Goal: Communication & Community: Answer question/provide support

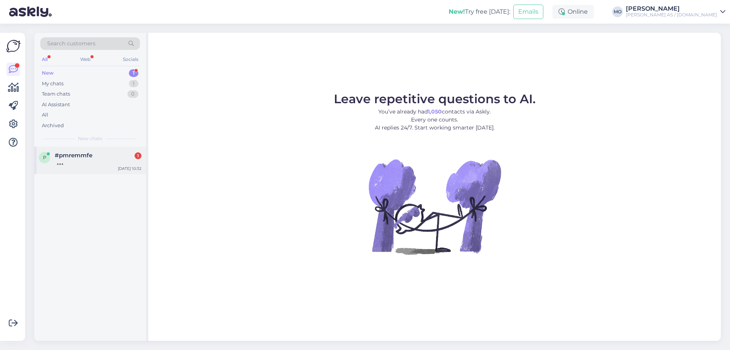
click at [71, 162] on div at bounding box center [98, 162] width 87 height 7
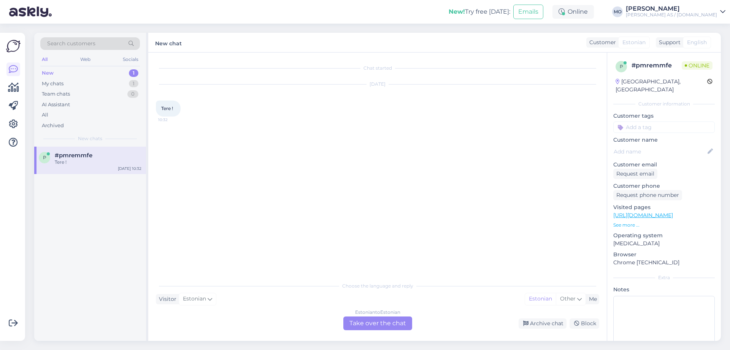
click at [368, 320] on div "Estonian to Estonian Take over the chat" at bounding box center [378, 323] width 69 height 14
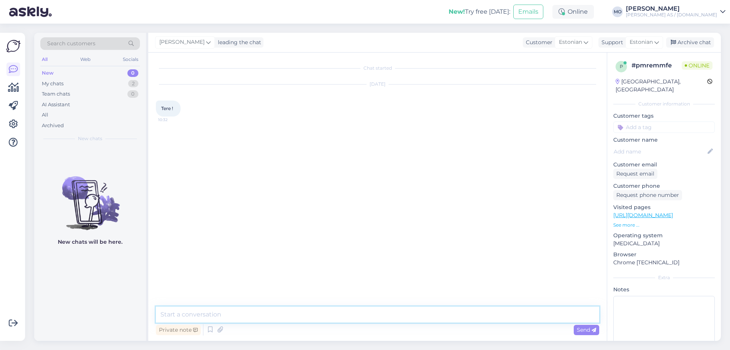
click at [231, 316] on textarea at bounding box center [378, 314] width 444 height 16
type textarea "Tere, kuidas saame aidata?"
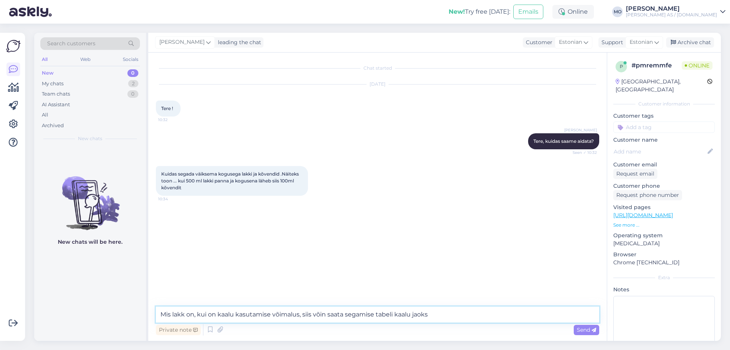
type textarea "Mis lakk on, kui on kaalu kasutamise võimalus, siis võin saata segamise tabeli …"
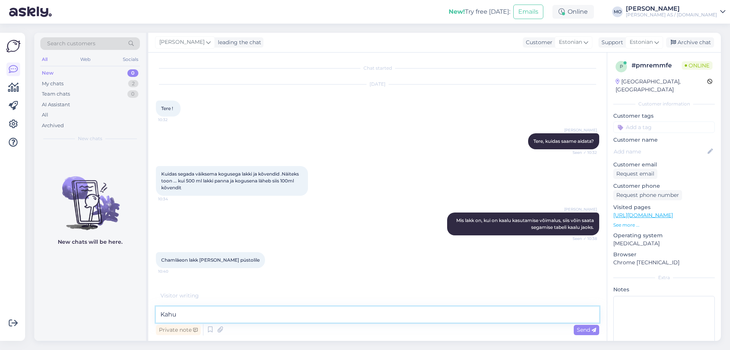
scroll to position [10, 0]
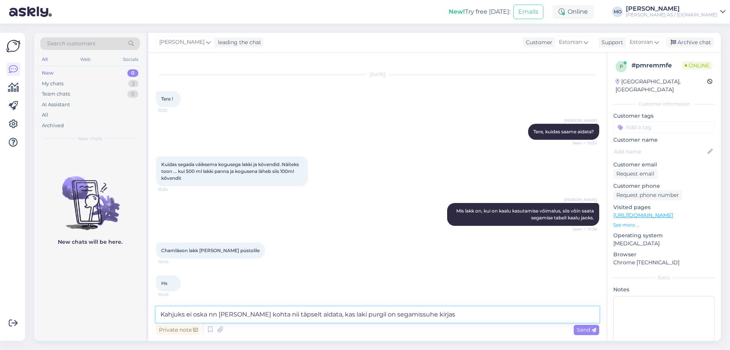
type textarea "Kahjuks ei oska nn [PERSON_NAME] kohta nii täpselt aidata, kas laki purgil on s…"
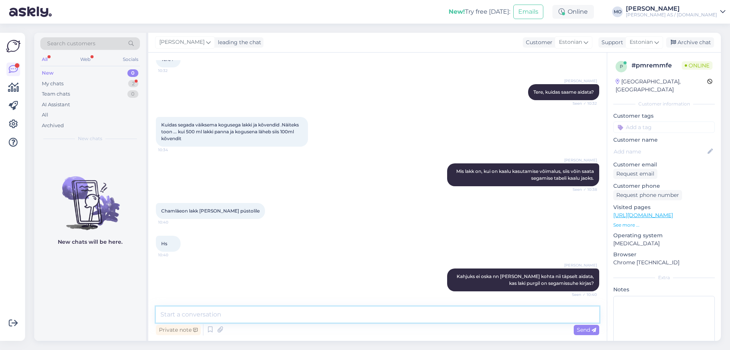
scroll to position [82, 0]
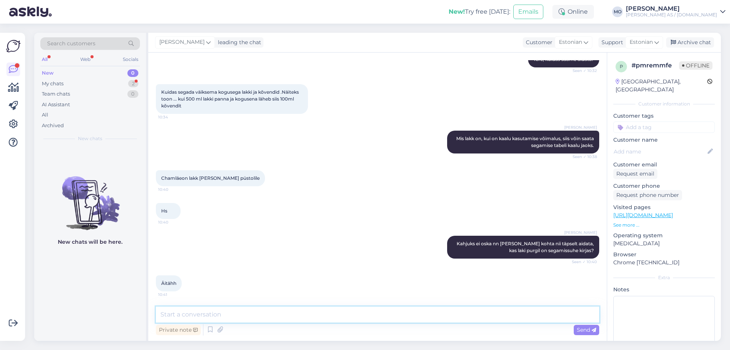
click at [164, 318] on textarea at bounding box center [378, 314] width 444 height 16
type textarea "Palun"
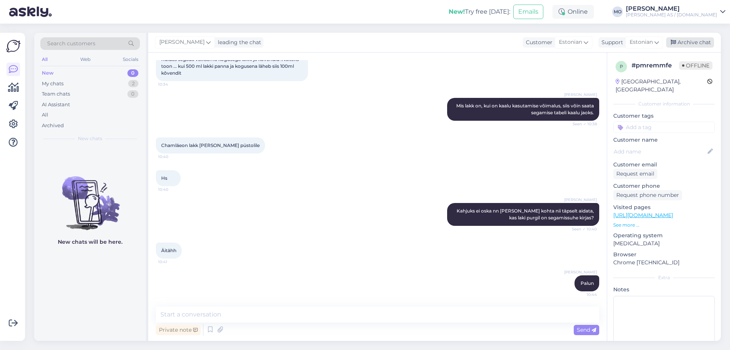
click at [700, 41] on div "Archive chat" at bounding box center [690, 42] width 48 height 10
